Goal: Task Accomplishment & Management: Use online tool/utility

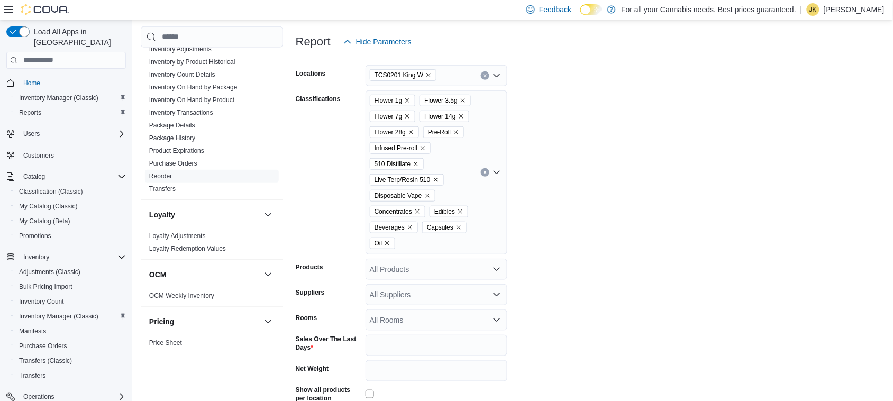
scroll to position [136, 0]
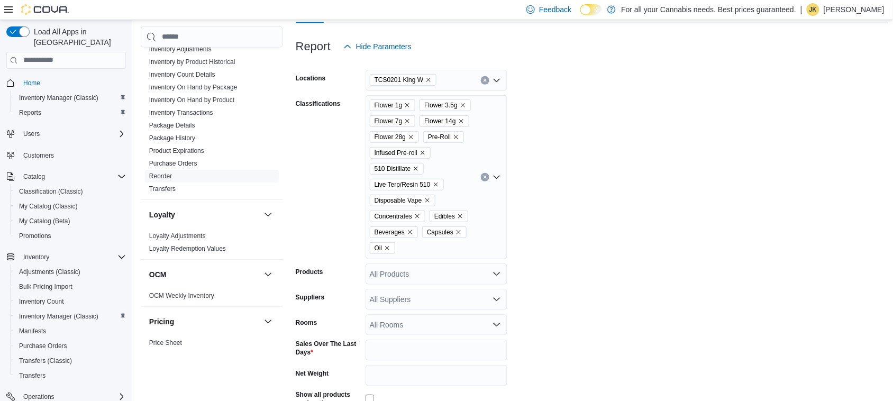
click at [482, 78] on button "Clear input" at bounding box center [485, 80] width 8 height 8
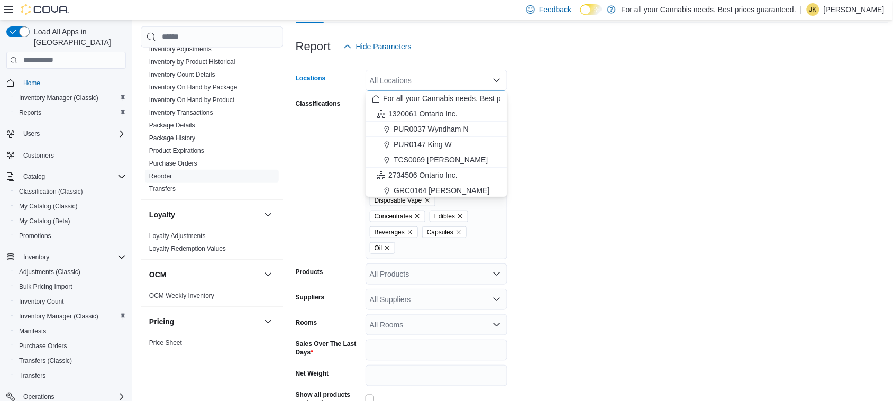
scroll to position [5, 0]
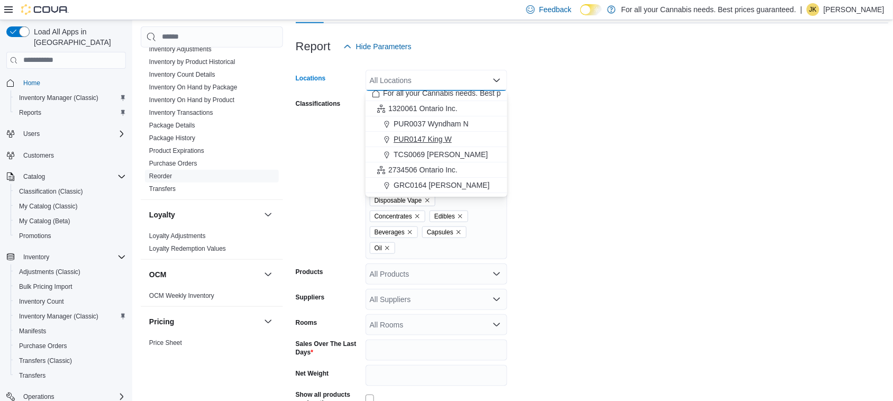
click at [442, 134] on span "PUR0147 King W" at bounding box center [423, 139] width 58 height 11
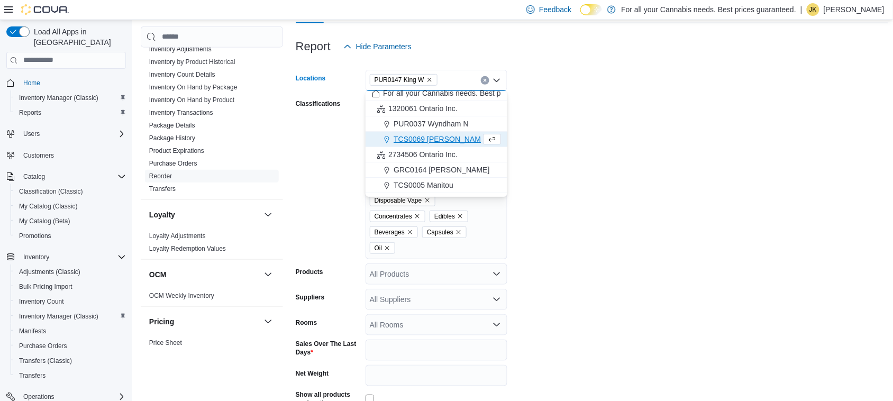
click at [630, 159] on form "Locations PUR0147 [GEOGRAPHIC_DATA] box. Selected. PUR0147 King W. Press Backsp…" at bounding box center [592, 259] width 593 height 404
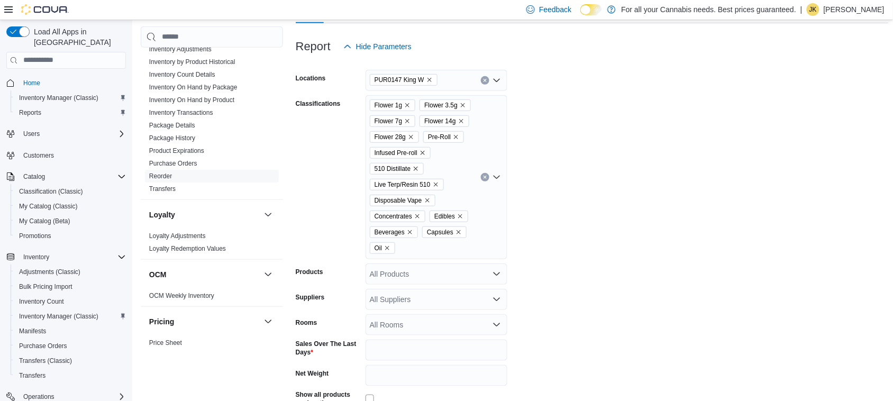
click at [458, 233] on icon "Remove Capsules from selection in this group" at bounding box center [459, 232] width 6 height 6
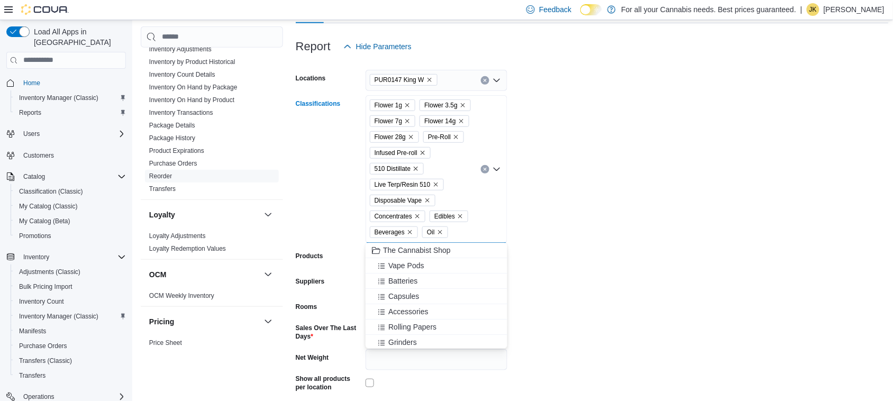
click at [442, 233] on icon "Remove Oil from selection in this group" at bounding box center [440, 232] width 6 height 6
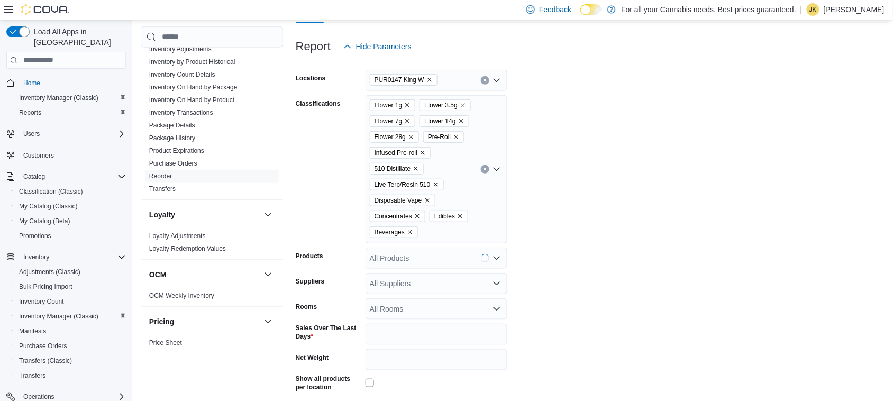
click at [654, 184] on form "Locations PUR0147 King W Classifications Flower 1g Flower 3.5g Flower 7g Flower…" at bounding box center [592, 251] width 593 height 388
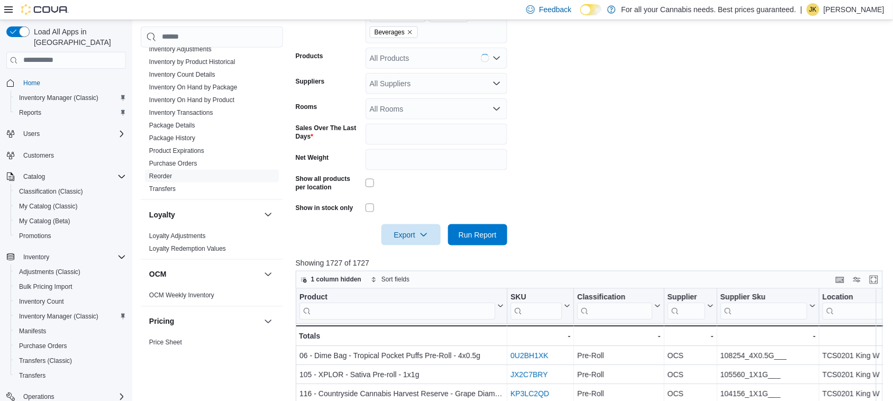
scroll to position [411, 0]
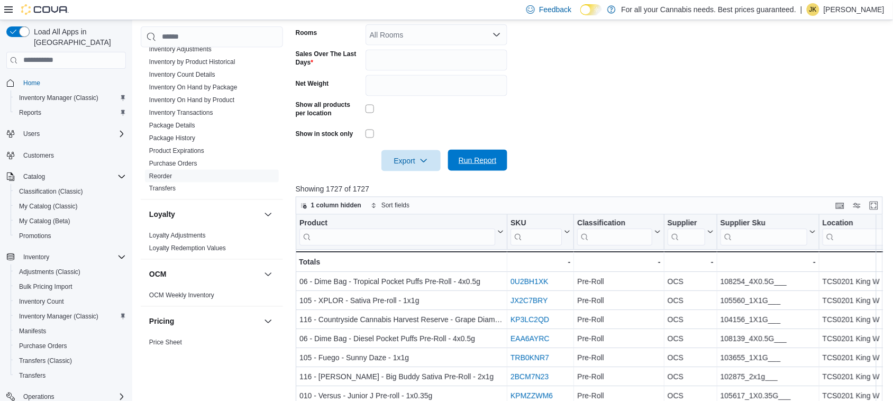
click at [485, 151] on span "Run Report" at bounding box center [477, 160] width 47 height 21
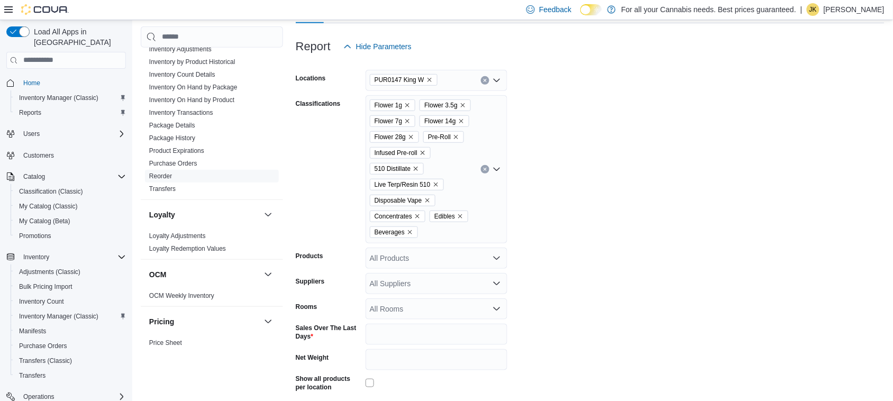
scroll to position [140, 0]
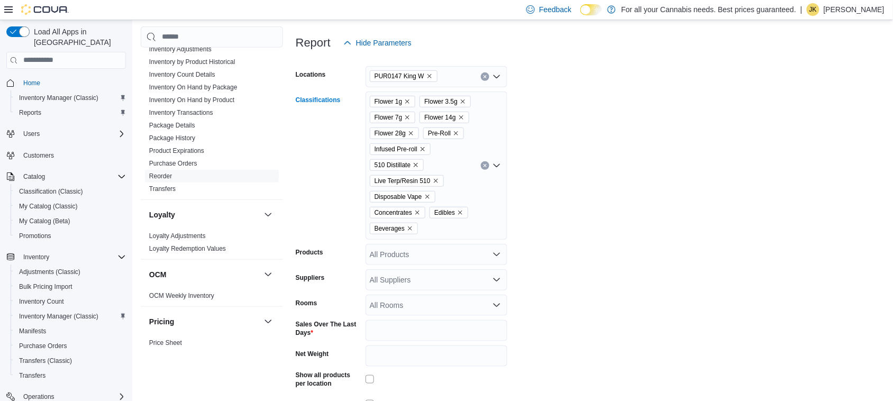
click at [417, 215] on icon "Remove Concentrates from selection in this group" at bounding box center [417, 213] width 6 height 6
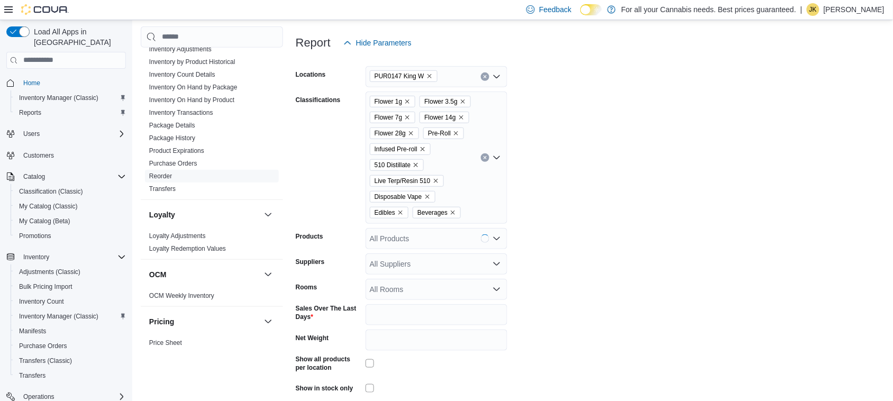
click at [581, 197] on form "Locations PUR0147 King W Classifications Flower 1g Flower 3.5g Flower 7g Flower…" at bounding box center [590, 239] width 589 height 372
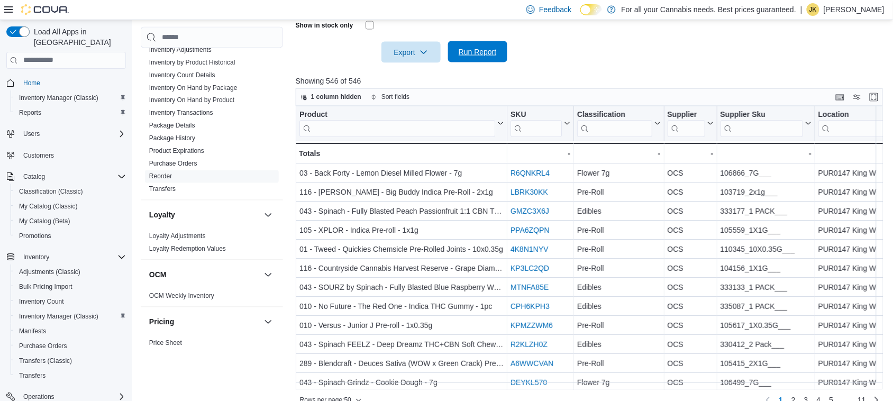
click at [486, 59] on span "Run Report" at bounding box center [477, 51] width 47 height 21
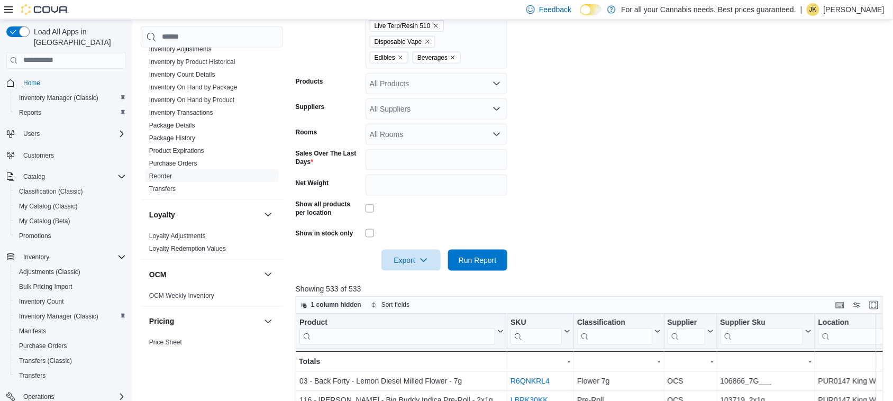
scroll to position [245, 0]
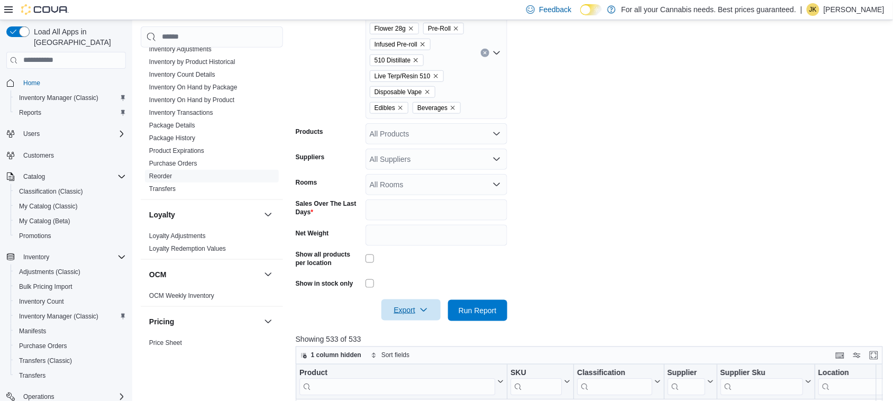
click at [425, 316] on span "Export" at bounding box center [411, 309] width 47 height 21
click at [408, 331] on span "Export to Excel" at bounding box center [413, 330] width 48 height 8
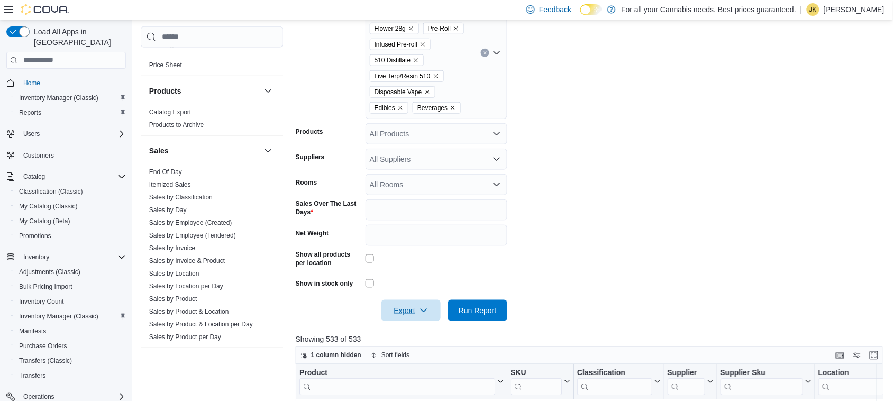
scroll to position [654, 0]
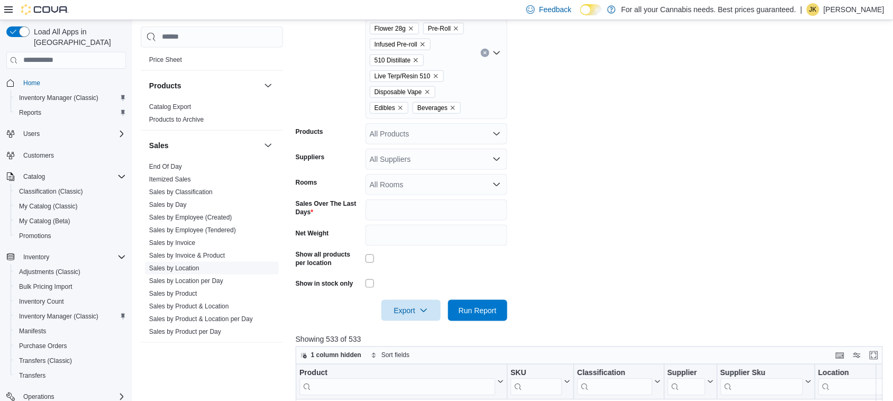
click at [188, 268] on link "Sales by Location" at bounding box center [174, 268] width 50 height 7
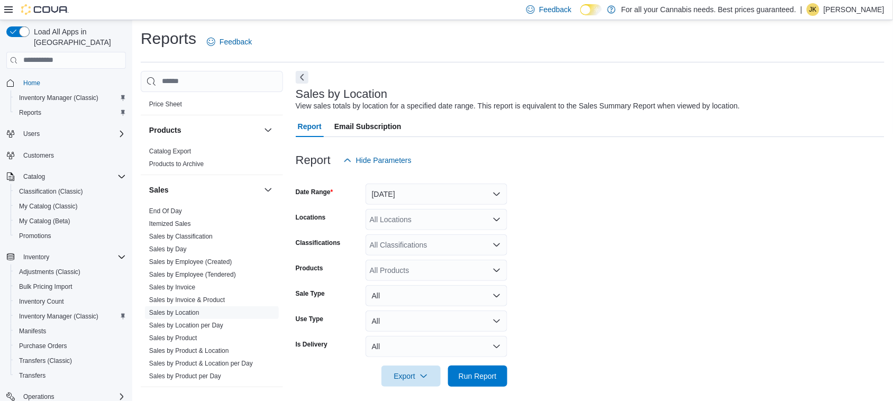
scroll to position [6, 0]
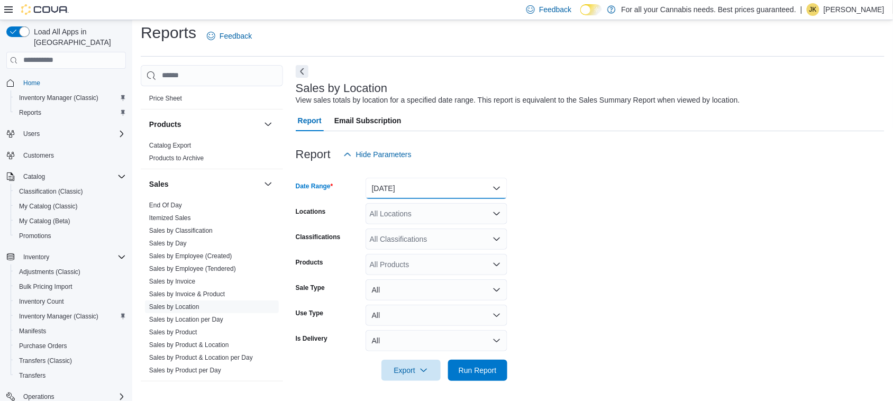
click at [423, 189] on button "[DATE]" at bounding box center [437, 188] width 142 height 21
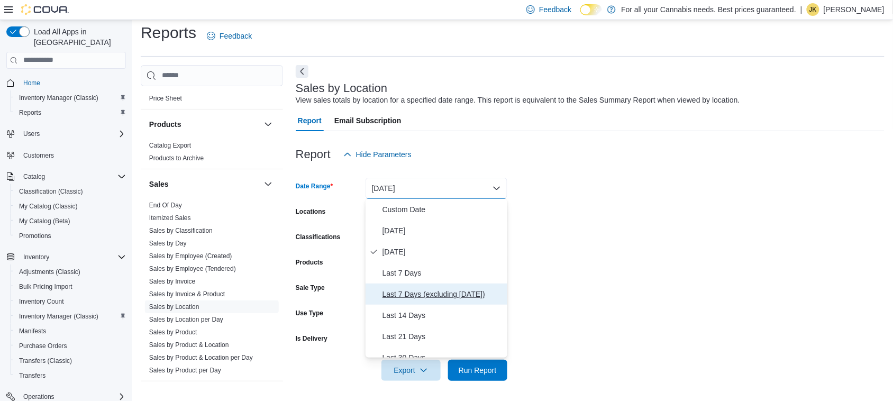
click at [432, 286] on button "Last 7 Days (excluding [DATE])" at bounding box center [437, 294] width 142 height 21
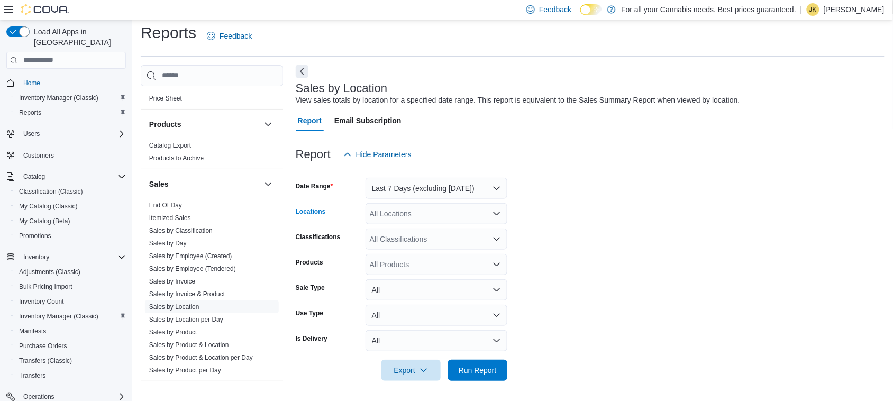
click at [410, 217] on div "All Locations" at bounding box center [437, 213] width 142 height 21
type input "***"
click at [416, 227] on span "PUR0147 King W" at bounding box center [423, 231] width 58 height 11
click at [622, 239] on form "Date Range Last 7 Days (excluding [DATE]) Locations PUR0147 King W Classificati…" at bounding box center [590, 273] width 589 height 216
click at [474, 372] on span "Run Report" at bounding box center [478, 370] width 38 height 11
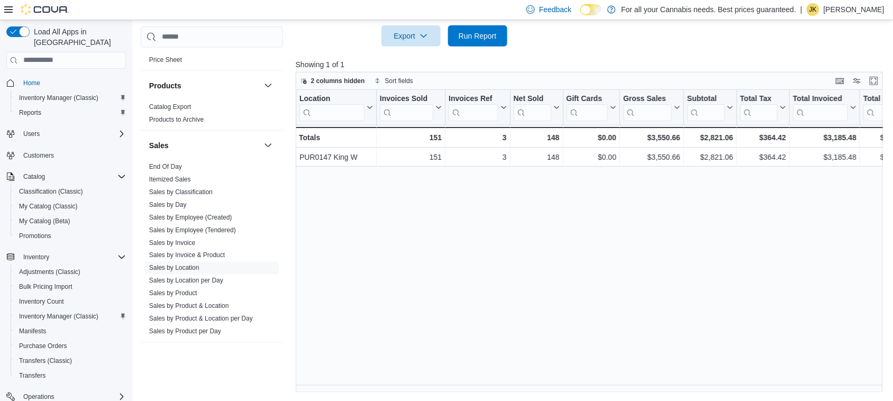
scroll to position [340, 0]
click at [725, 138] on div "$2,821.06" at bounding box center [710, 138] width 46 height 13
copy div "2,821.06"
click at [717, 312] on div "Location Click to view column header actions Invoices Sold Click to view column…" at bounding box center [592, 241] width 593 height 303
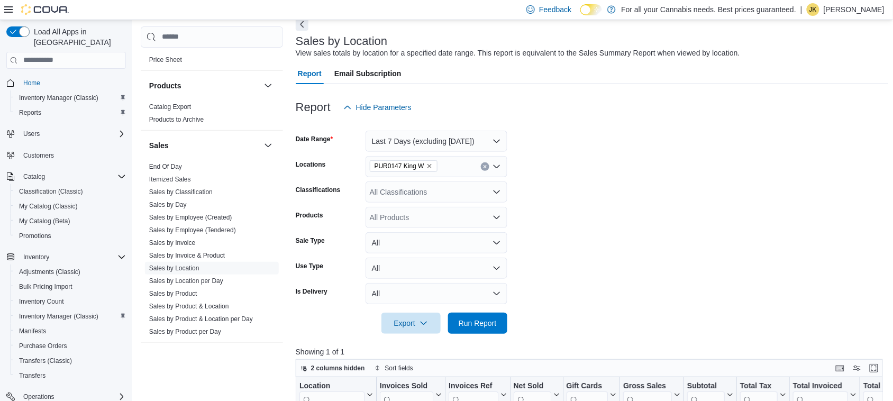
scroll to position [52, 0]
click at [167, 167] on link "End Of Day" at bounding box center [165, 166] width 33 height 7
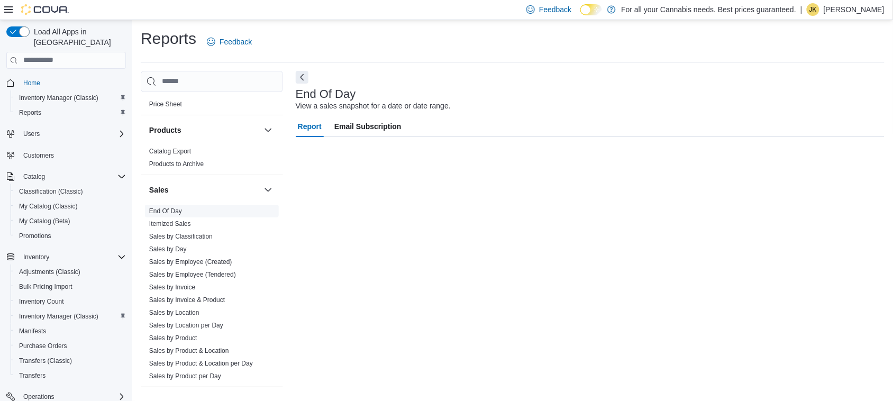
scroll to position [1, 0]
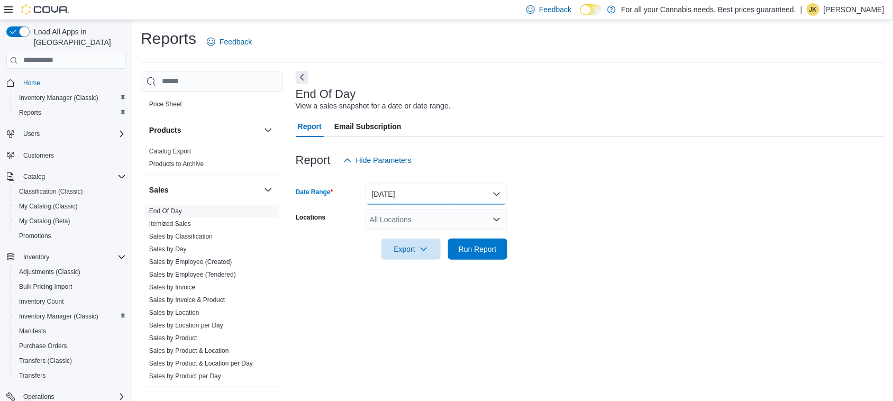
click at [434, 199] on button "[DATE]" at bounding box center [437, 194] width 142 height 21
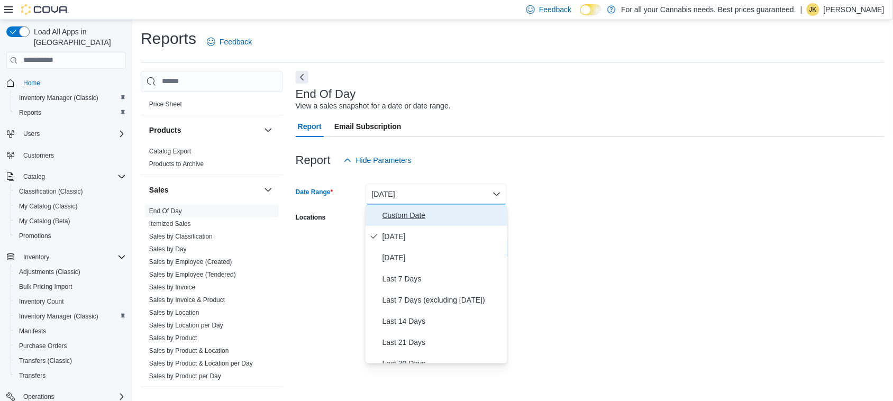
click at [424, 215] on span "Custom Date" at bounding box center [443, 215] width 121 height 13
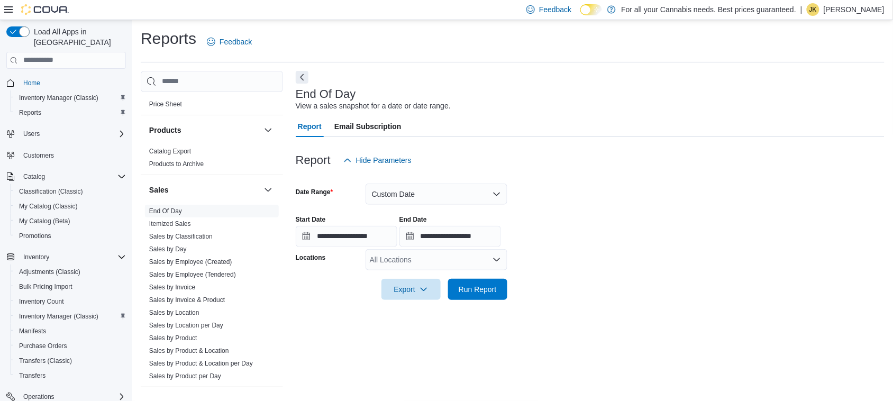
click at [603, 211] on div "**********" at bounding box center [590, 227] width 589 height 40
click at [620, 291] on form "**********" at bounding box center [590, 235] width 589 height 129
click at [449, 199] on button "Custom Date" at bounding box center [437, 194] width 142 height 21
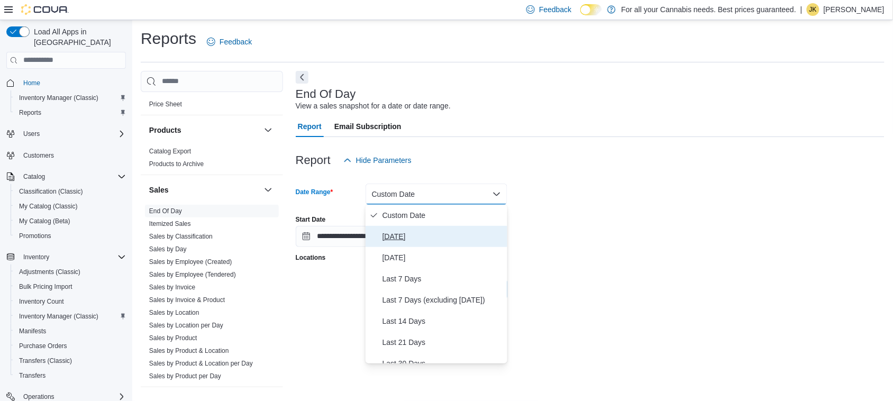
click at [395, 241] on span "[DATE]" at bounding box center [443, 236] width 121 height 13
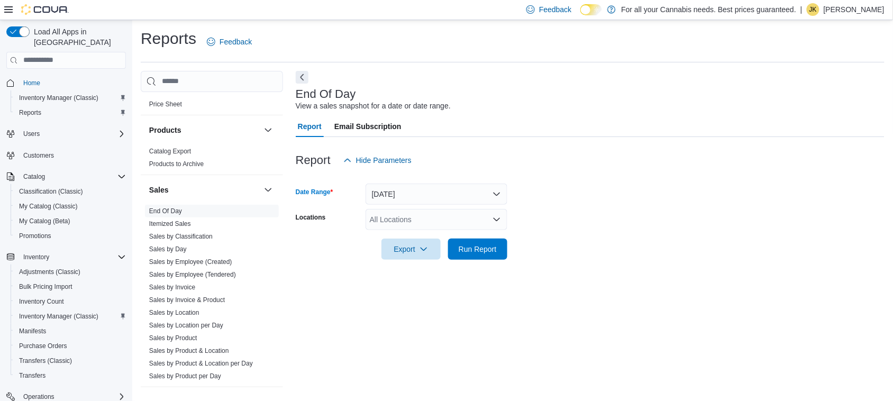
click at [429, 215] on div "All Locations" at bounding box center [437, 219] width 142 height 21
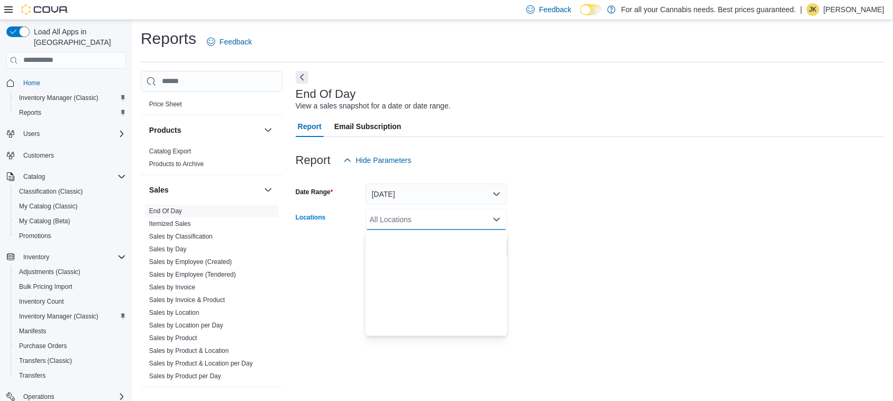
scroll to position [139, 0]
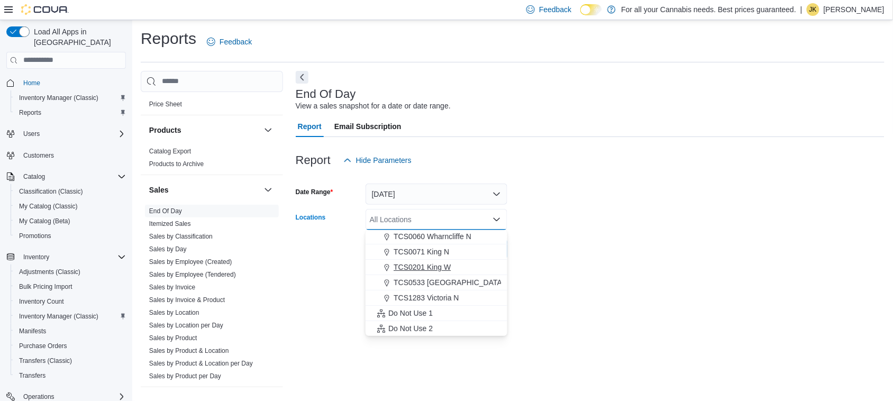
click at [434, 267] on span "TCS0201 King W" at bounding box center [422, 267] width 57 height 11
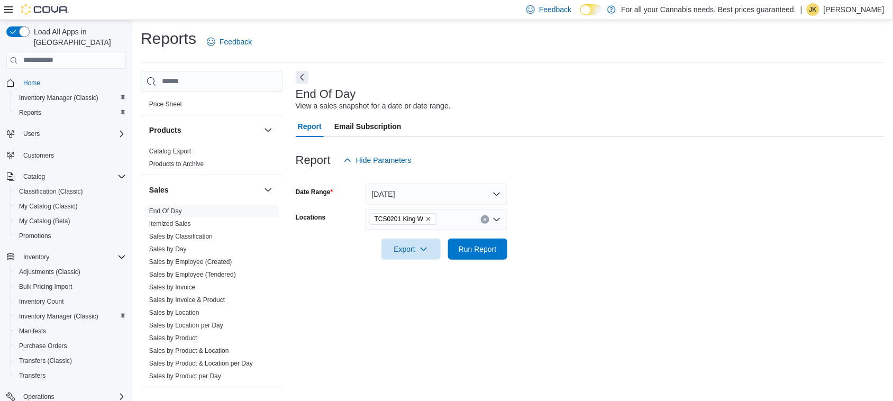
click at [616, 220] on form "Date Range [DATE] Locations TCS0201 King W Export Run Report" at bounding box center [590, 215] width 589 height 89
click at [494, 247] on span "Run Report" at bounding box center [478, 248] width 38 height 11
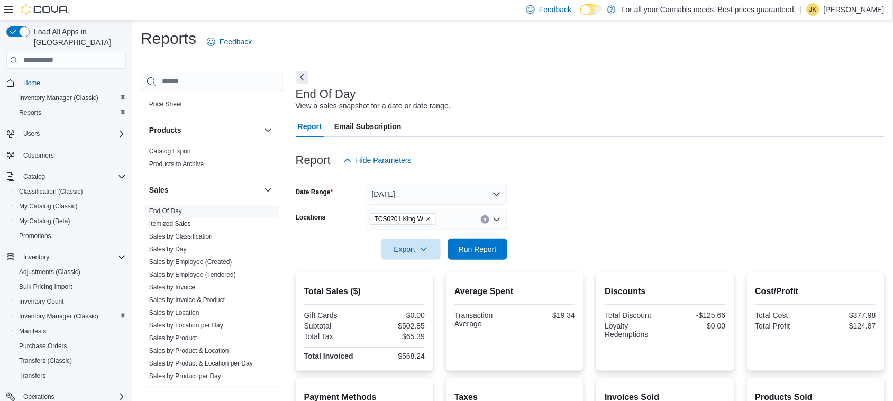
click at [635, 183] on div at bounding box center [590, 177] width 589 height 13
click at [485, 217] on icon "Clear input" at bounding box center [485, 219] width 4 height 4
click at [607, 196] on form "Date Range [DATE] Locations All Locations Export Run Report" at bounding box center [590, 215] width 589 height 89
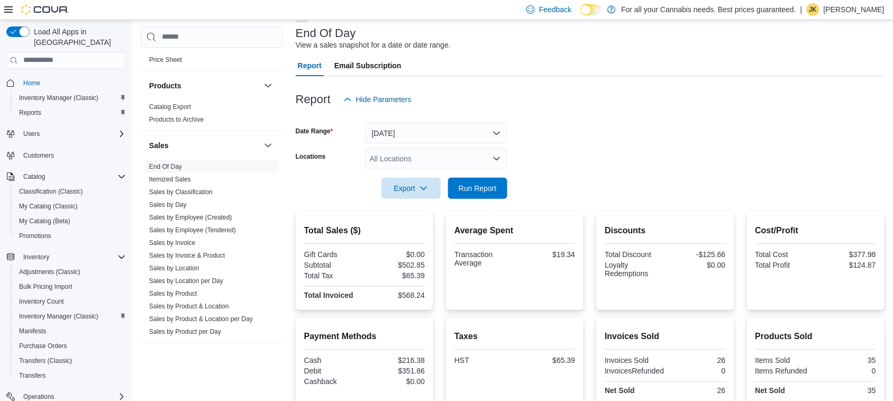
scroll to position [1, 0]
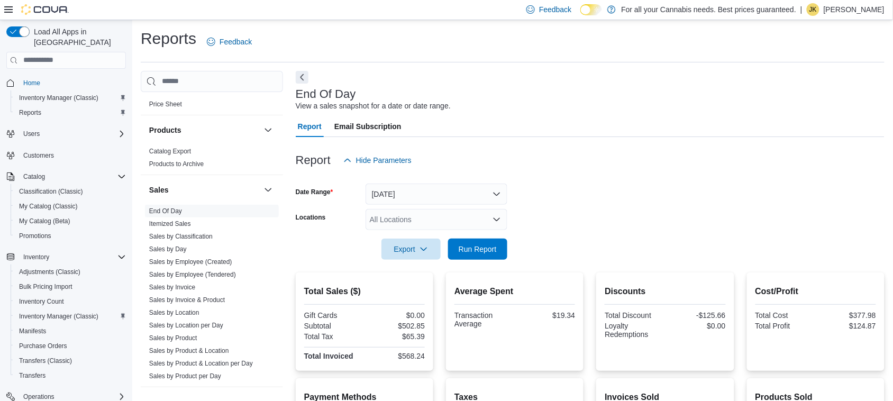
click at [45, 76] on span "Home" at bounding box center [72, 82] width 107 height 13
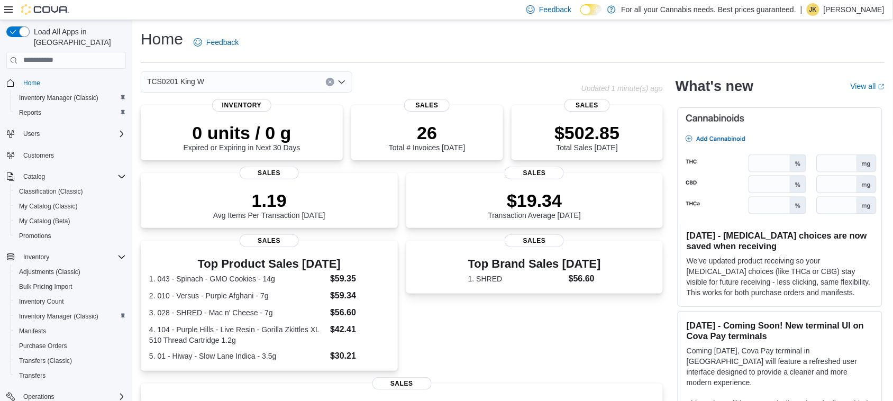
click at [53, 76] on span "Home" at bounding box center [72, 82] width 107 height 13
click at [337, 34] on div "Home Feedback" at bounding box center [513, 43] width 744 height 28
click at [32, 79] on span "Home" at bounding box center [31, 83] width 17 height 8
